Goal: Task Accomplishment & Management: Complete application form

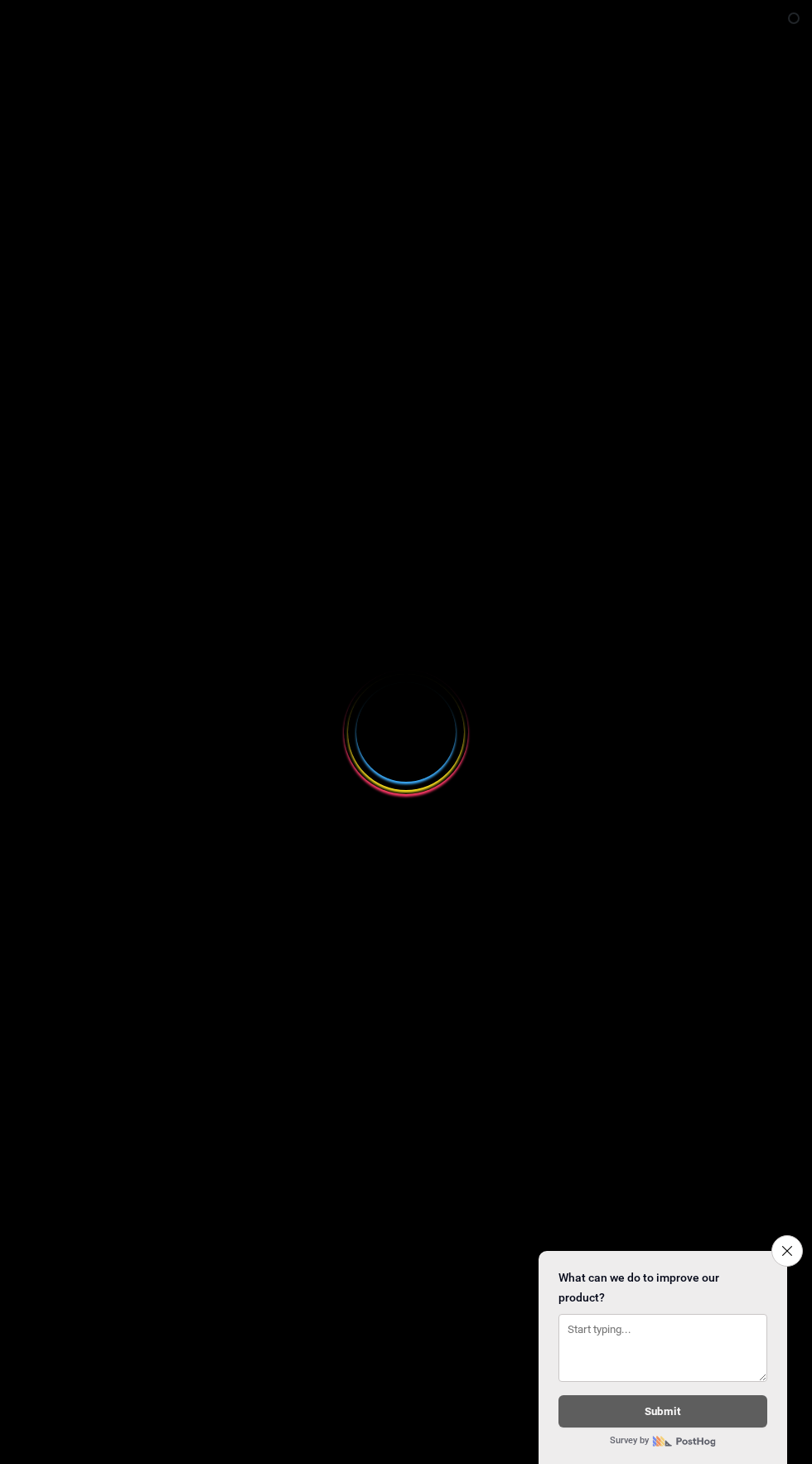
select select
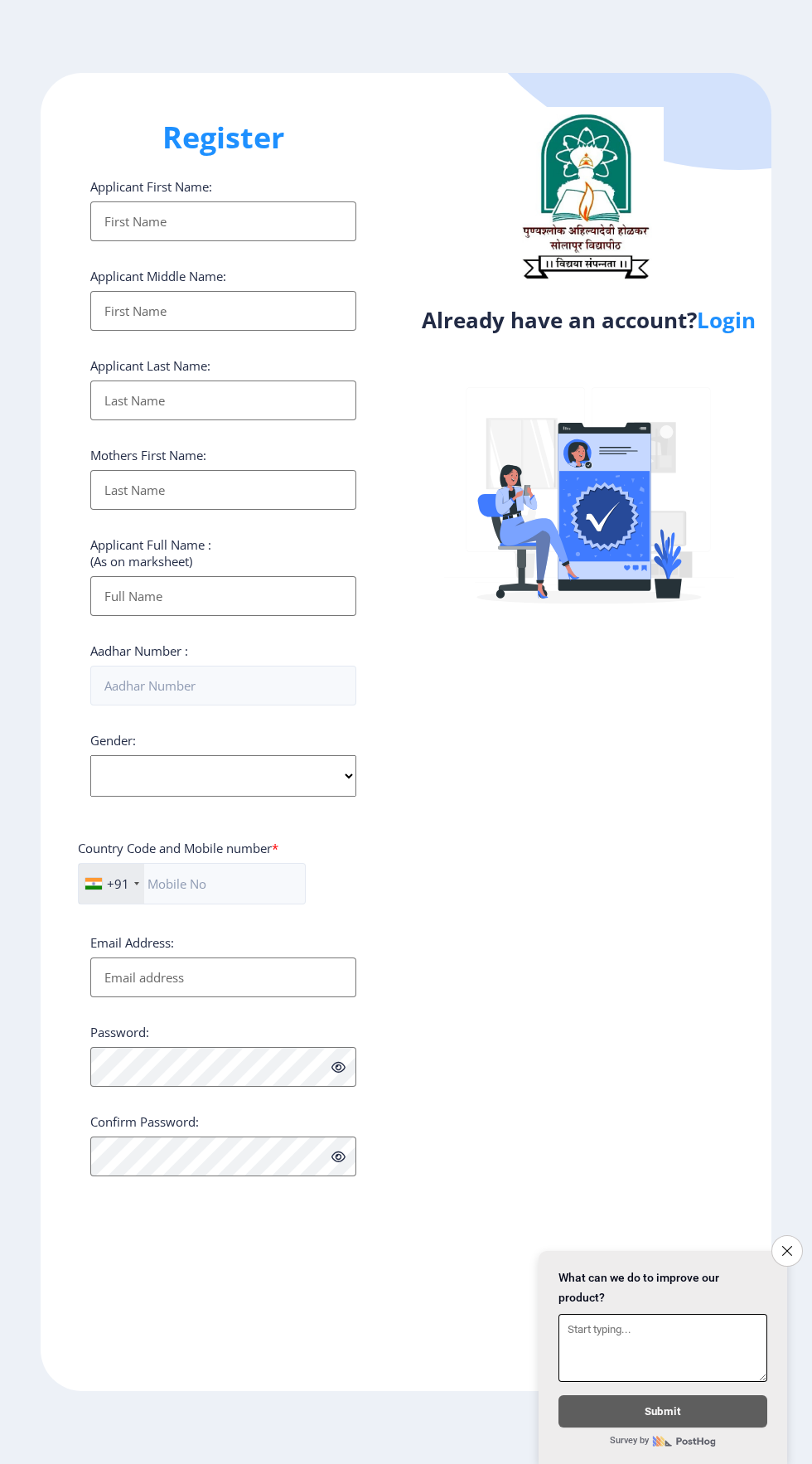
click at [786, 1246] on icon "Close survey" at bounding box center [787, 1251] width 10 height 10
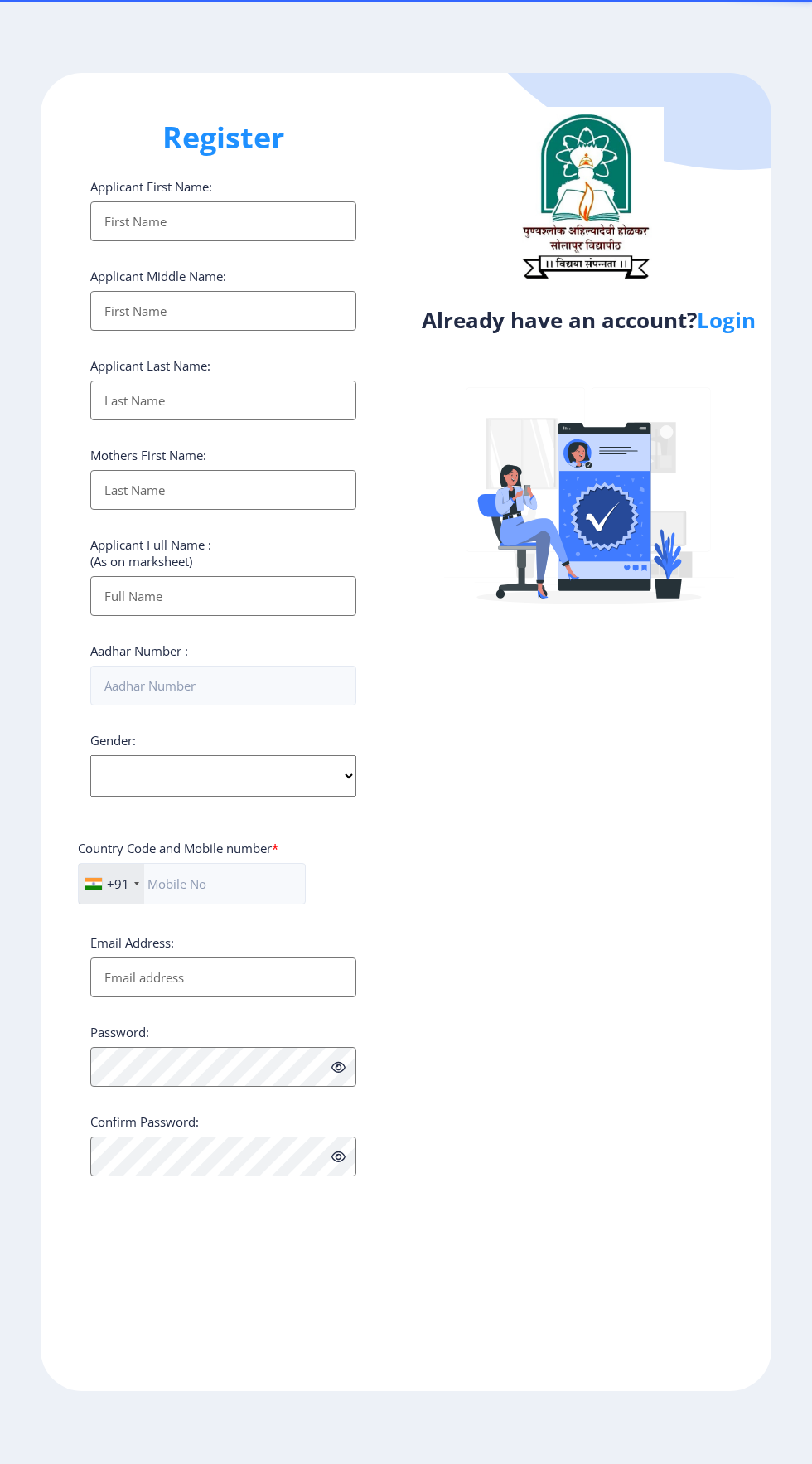
select select
click at [744, 334] on link "Login" at bounding box center [726, 320] width 59 height 30
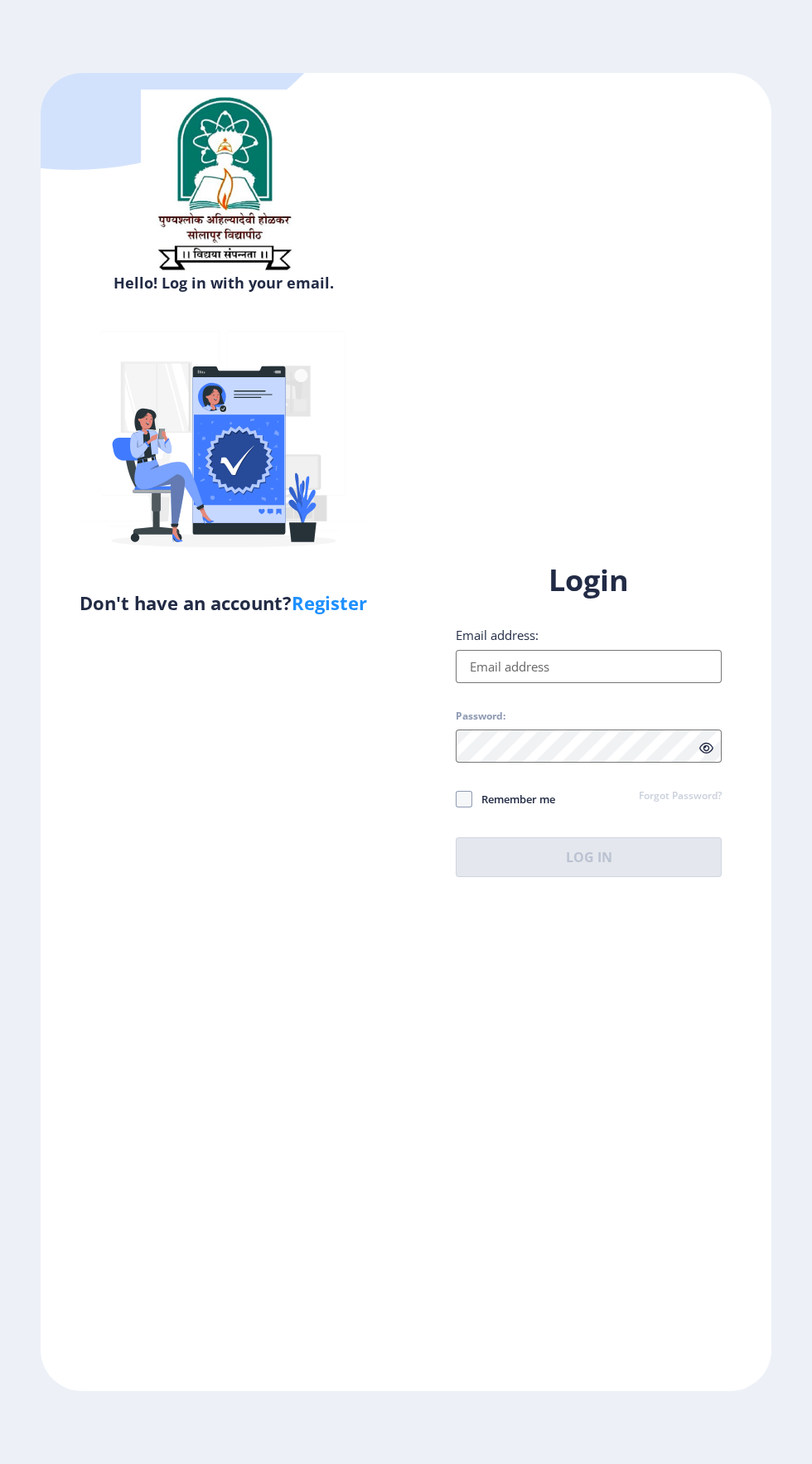
select select
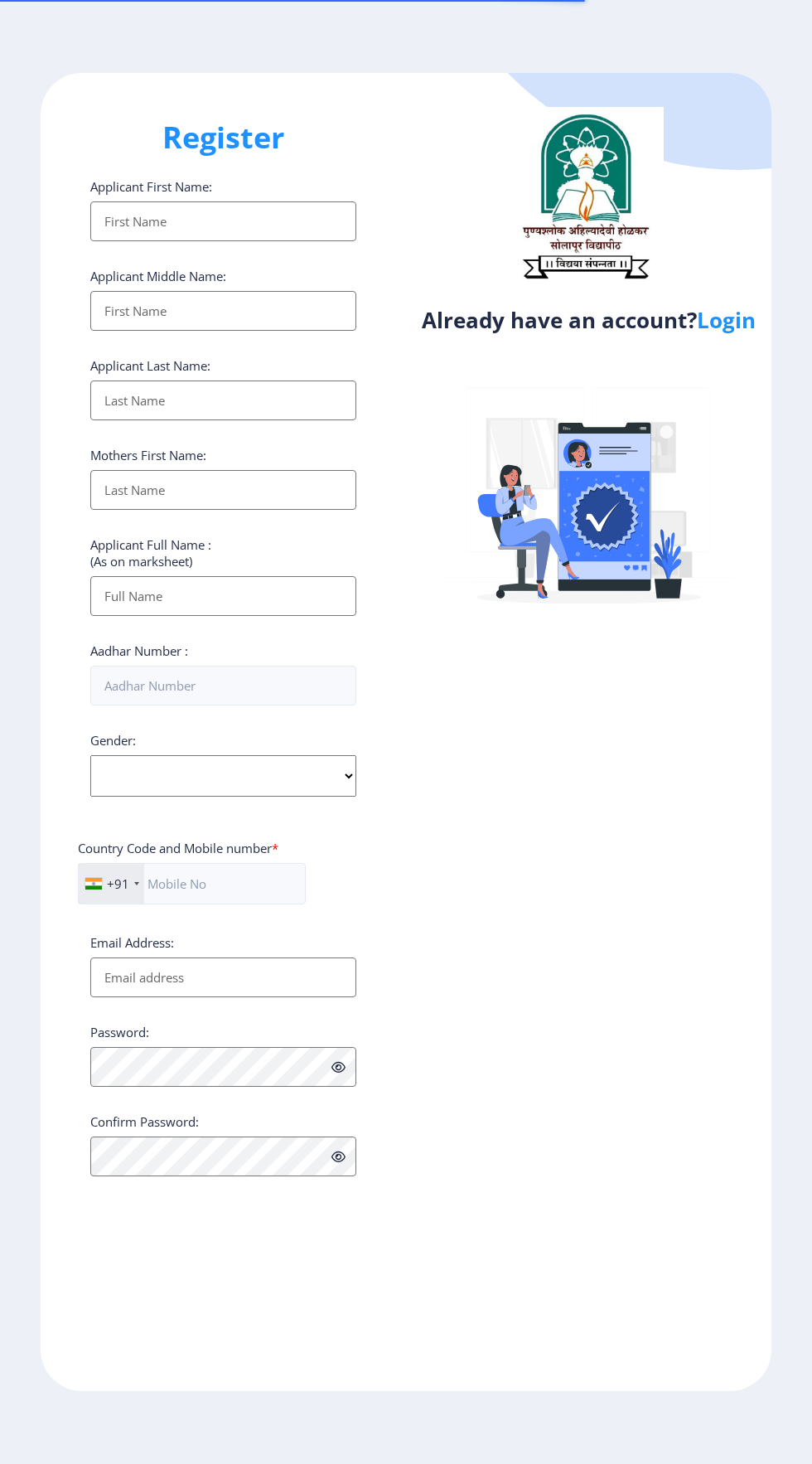
select select
